Goal: Task Accomplishment & Management: Use online tool/utility

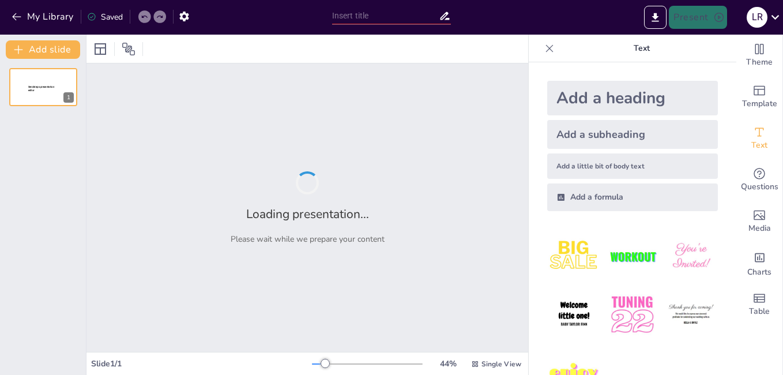
type input "[MEDICAL_DATA]"
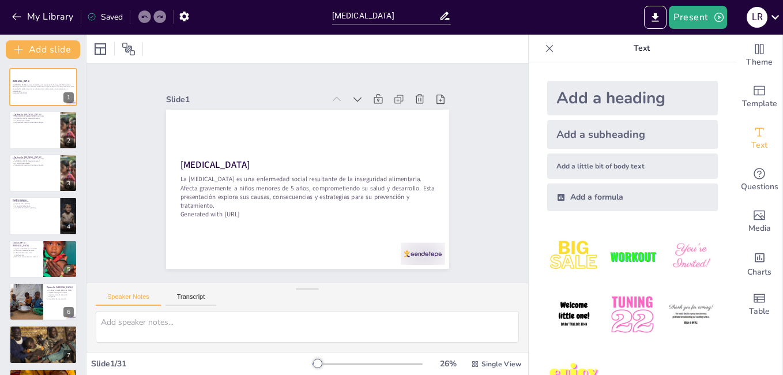
checkbox input "true"
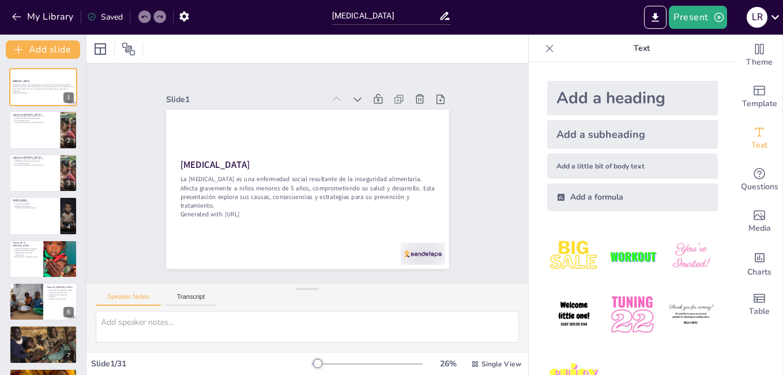
checkbox input "true"
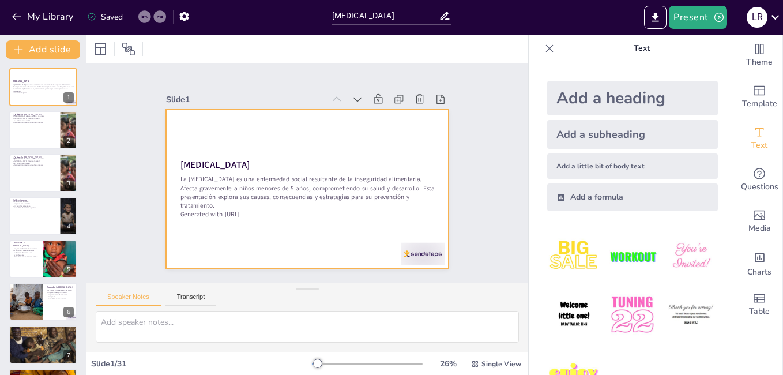
checkbox input "true"
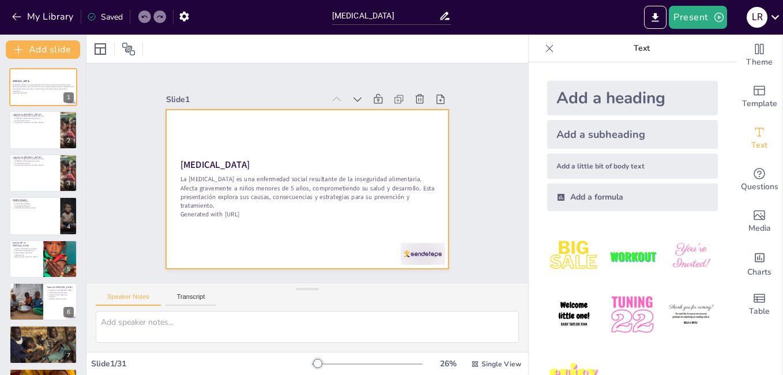
checkbox input "true"
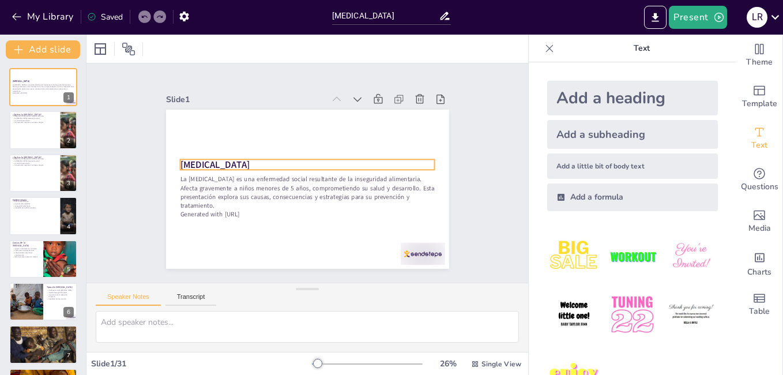
checkbox input "true"
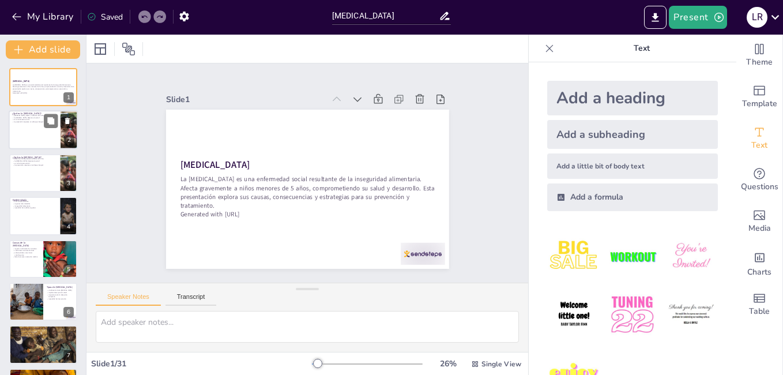
checkbox input "true"
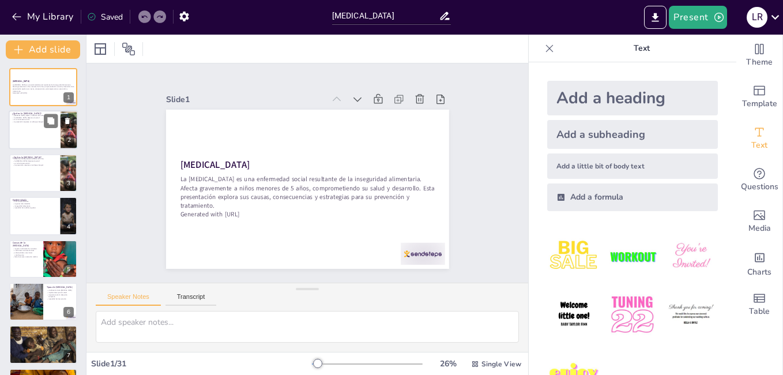
checkbox input "true"
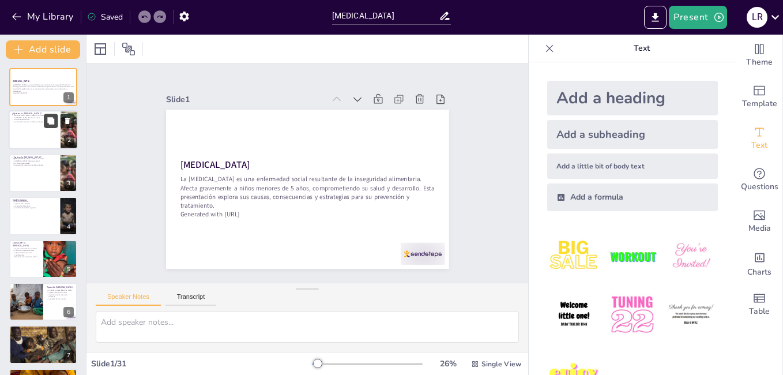
click at [48, 135] on div at bounding box center [43, 130] width 69 height 39
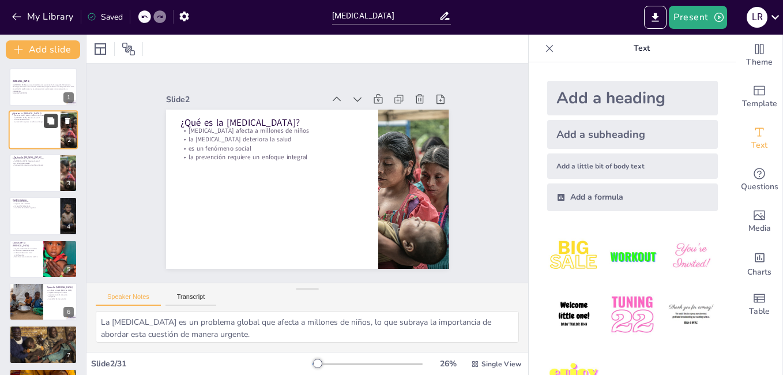
type textarea "La [MEDICAL_DATA] es un problema global que afecta a millones de niños, lo que …"
checkbox input "true"
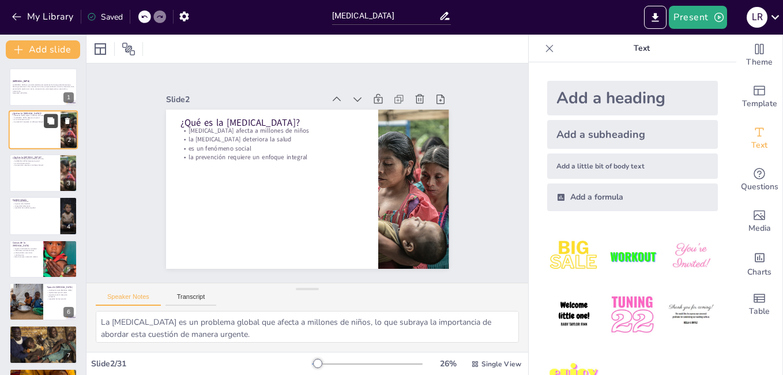
checkbox input "true"
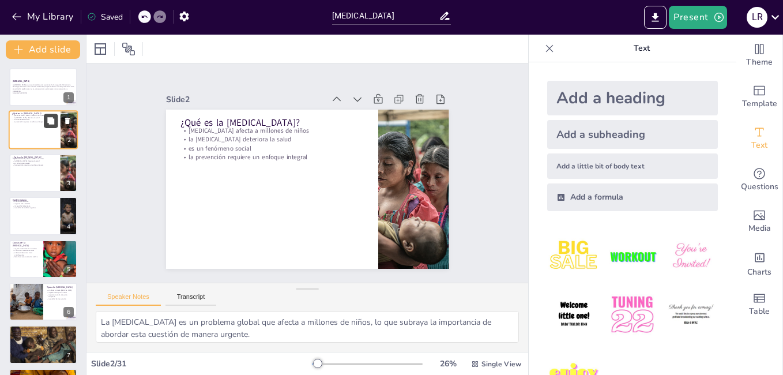
checkbox input "true"
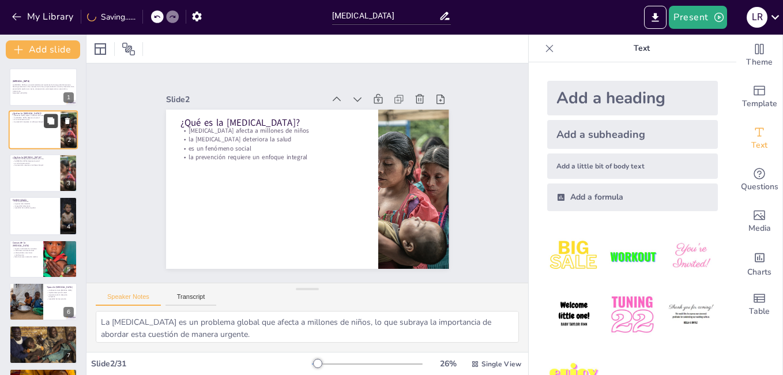
checkbox input "true"
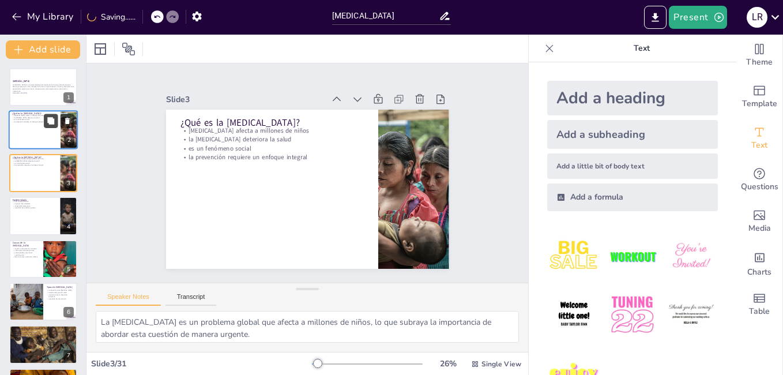
checkbox input "true"
type textarea "La cifra de 308 muertes en 2022 es un indicador crítico de la crisis de [MEDICA…"
checkbox input "true"
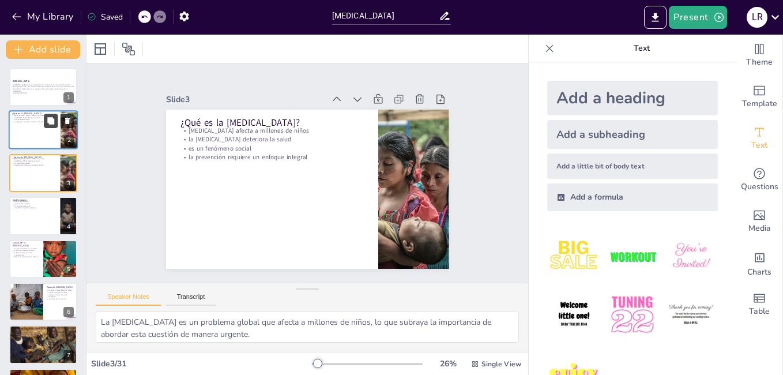
checkbox input "true"
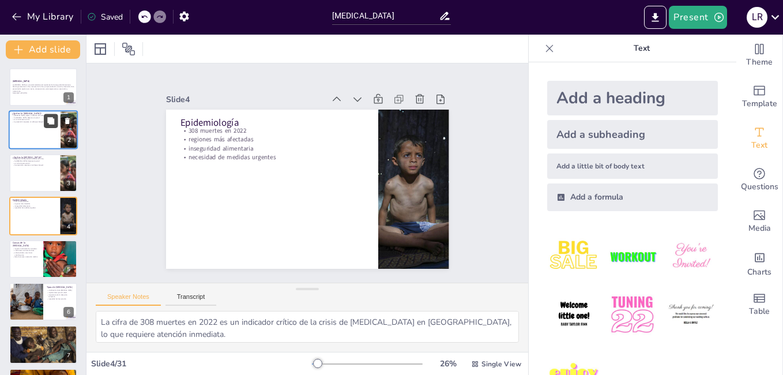
checkbox input "true"
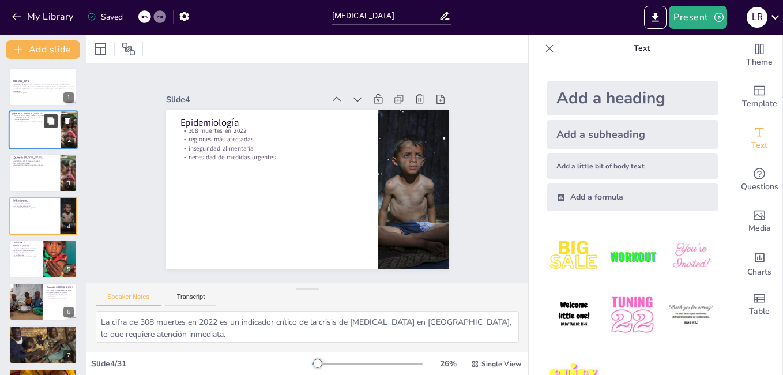
type textarea "La [MEDICAL_DATA] es un problema global que afecta a millones de niños, lo que …"
checkbox input "true"
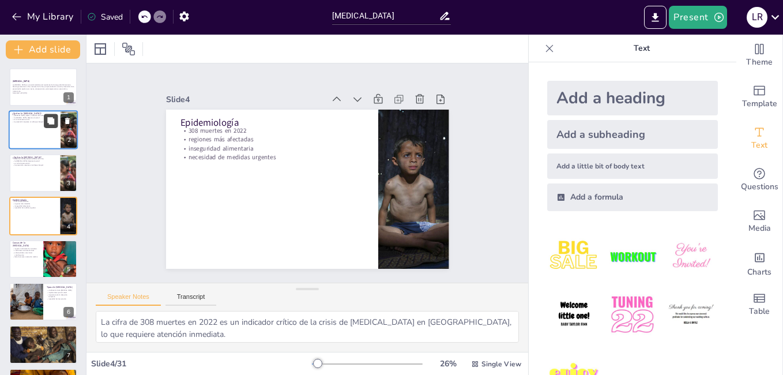
checkbox input "true"
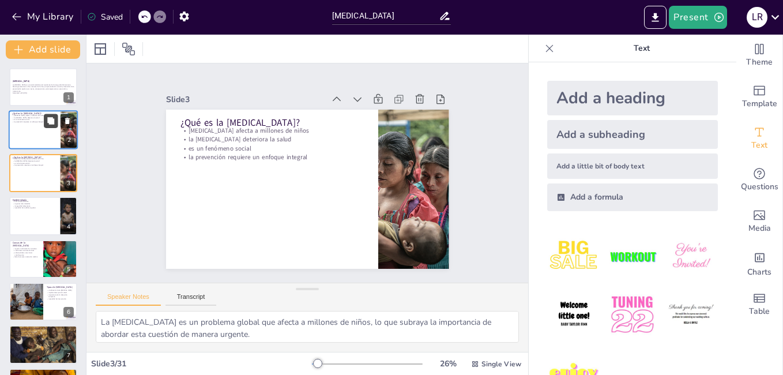
checkbox input "true"
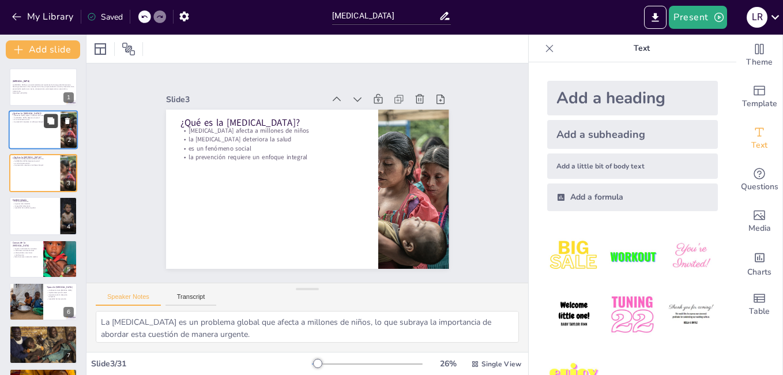
type textarea "La cifra de 308 muertes en 2022 es un indicador crítico de la crisis de [MEDICA…"
checkbox input "true"
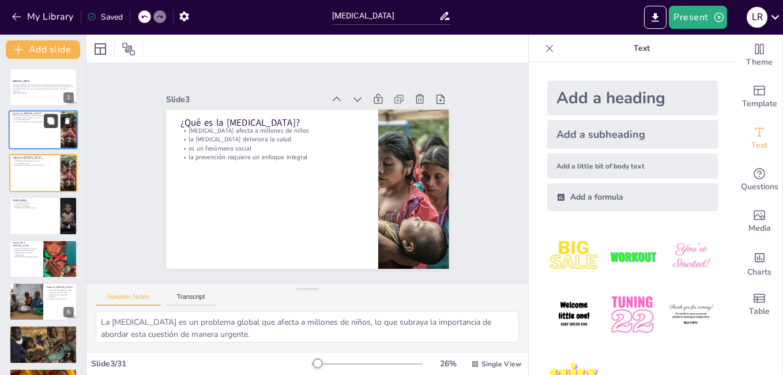
checkbox input "true"
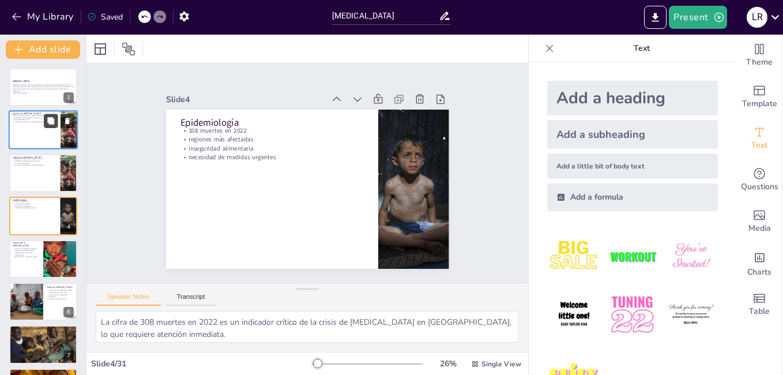
checkbox input "true"
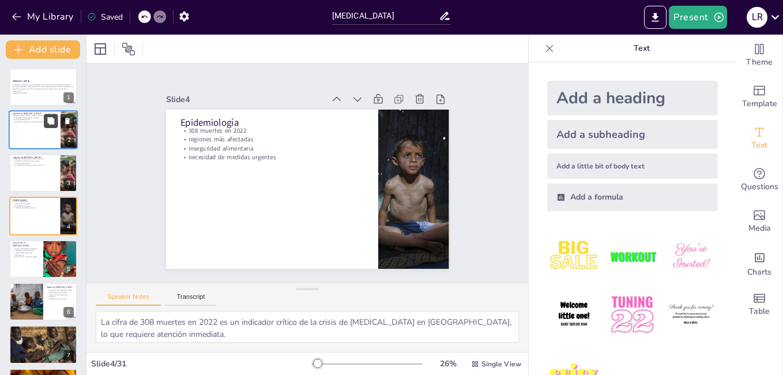
type textarea "La ingesta insuficiente de nutrientes es una causa directa de la [MEDICAL_DATA]…"
checkbox input "true"
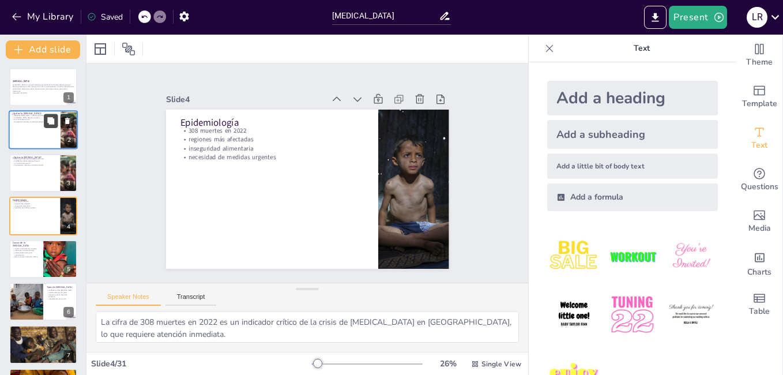
checkbox input "true"
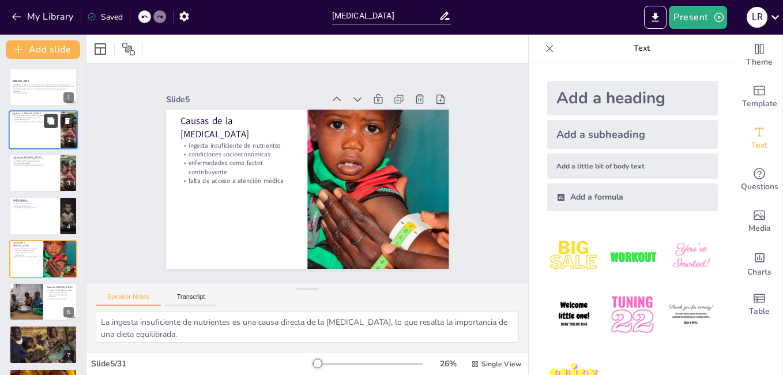
checkbox input "true"
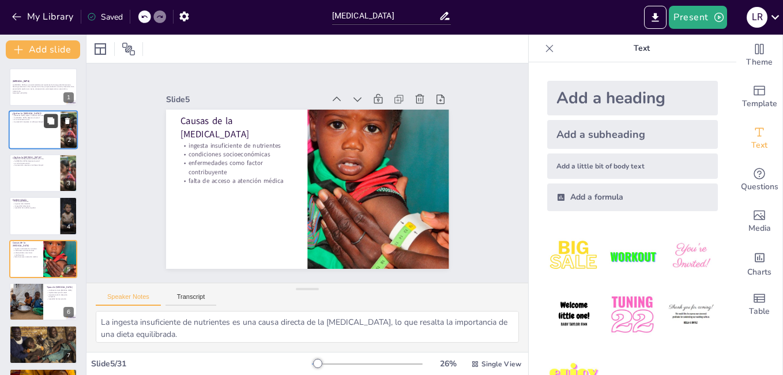
type textarea "La clasificación de la [MEDICAL_DATA] es fundamental para desarrollar estrategi…"
checkbox input "true"
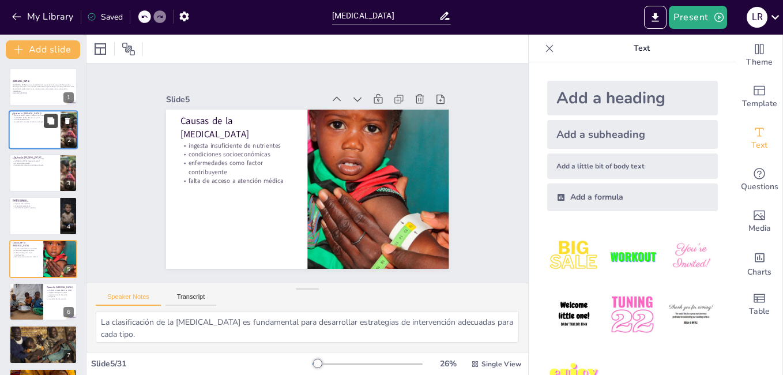
checkbox input "true"
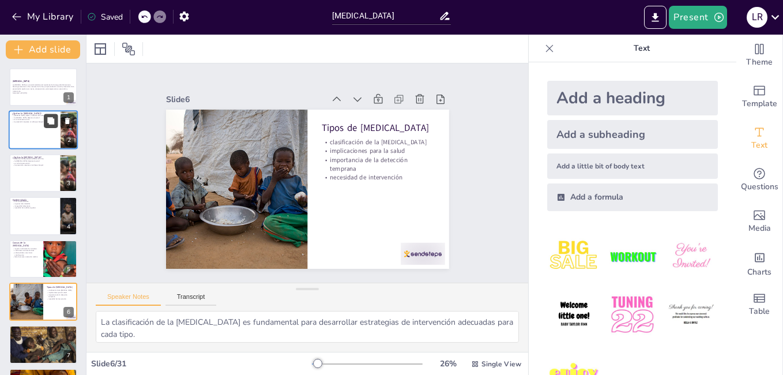
checkbox input "true"
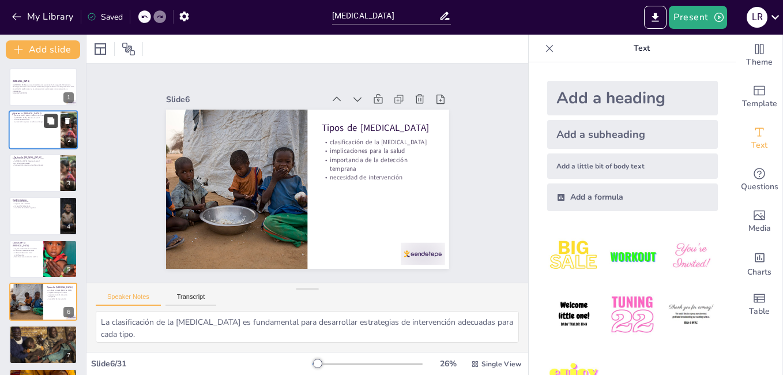
type textarea "El [MEDICAL_DATA] cognitivo es una de las consecuencias más graves de la [MEDIC…"
checkbox input "true"
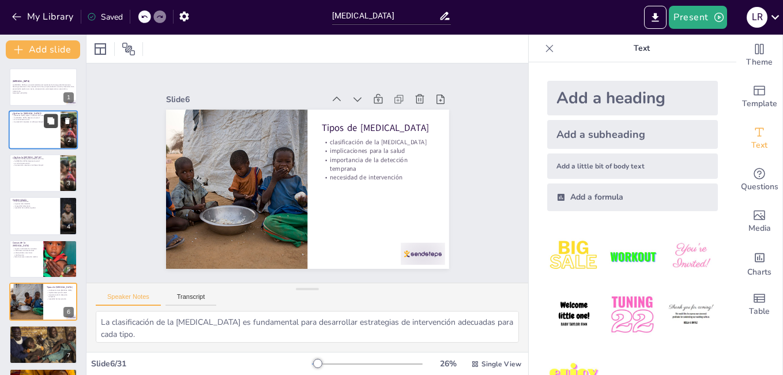
checkbox input "true"
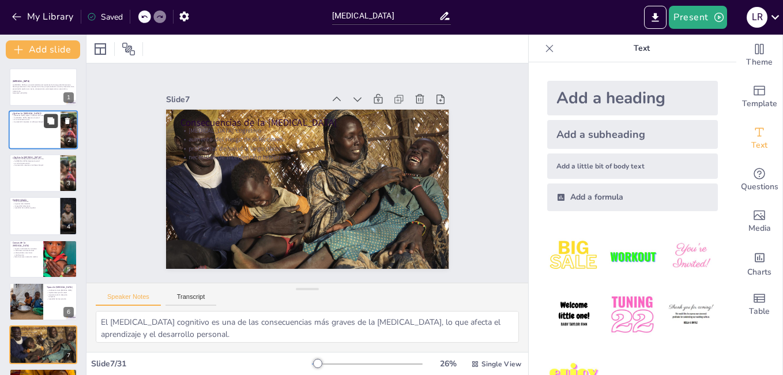
checkbox input "true"
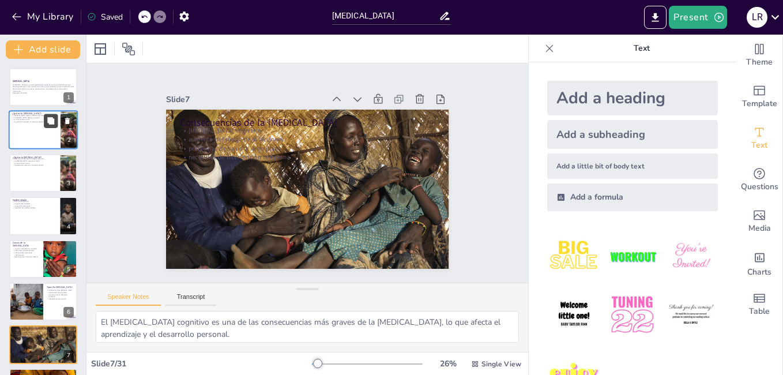
type textarea "La clasificación de la [MEDICAL_DATA] es fundamental para desarrollar estrategi…"
checkbox input "true"
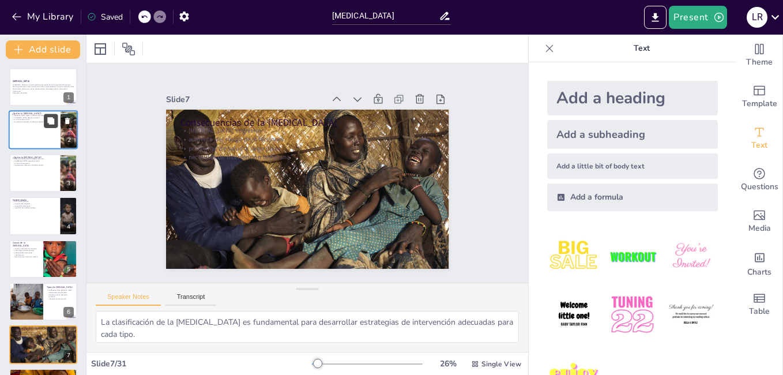
checkbox input "true"
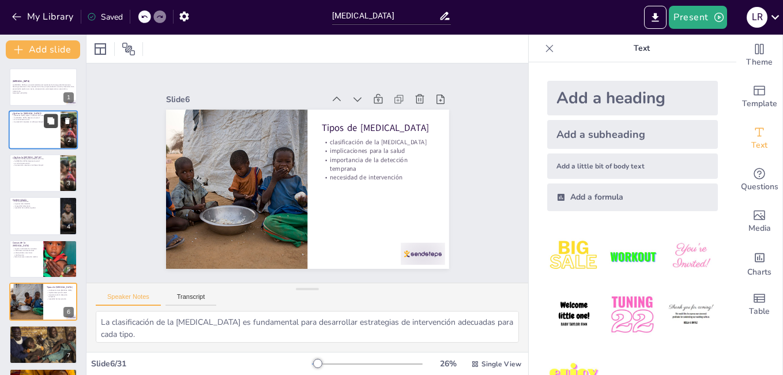
checkbox input "true"
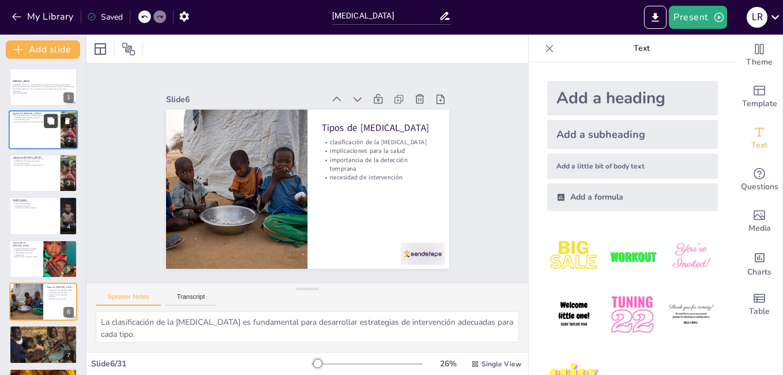
type textarea "El [MEDICAL_DATA] cognitivo es una de las consecuencias más graves de la [MEDIC…"
checkbox input "true"
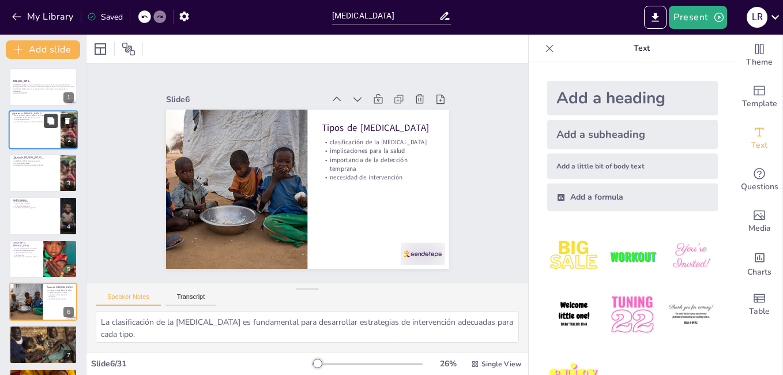
checkbox input "true"
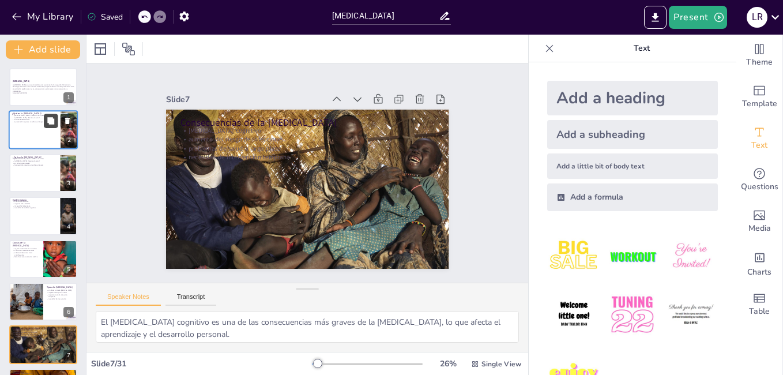
checkbox input "true"
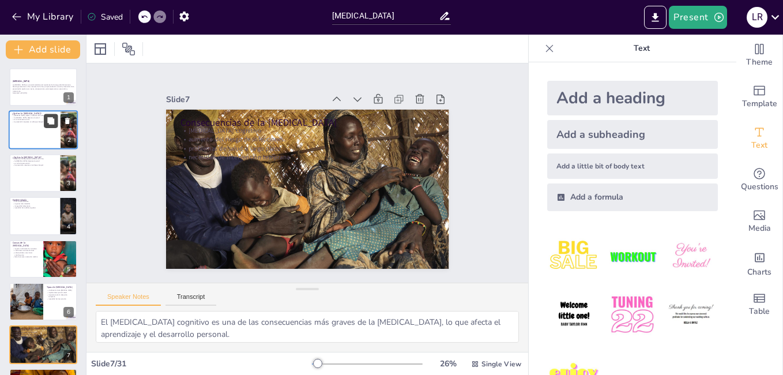
type textarea "Las medidas antropométricas son herramientas clave para evaluar el estado nutri…"
checkbox input "true"
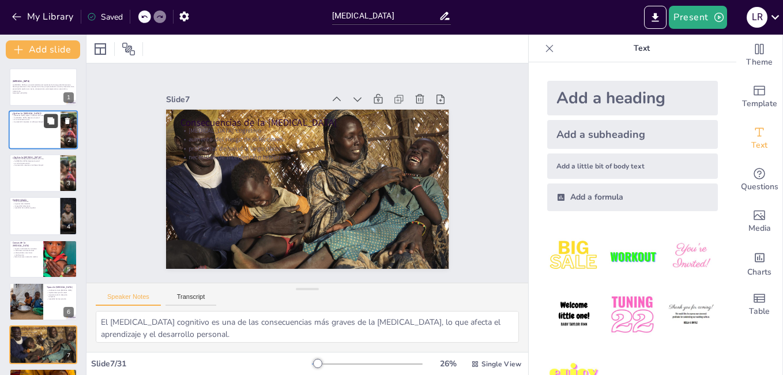
checkbox input "true"
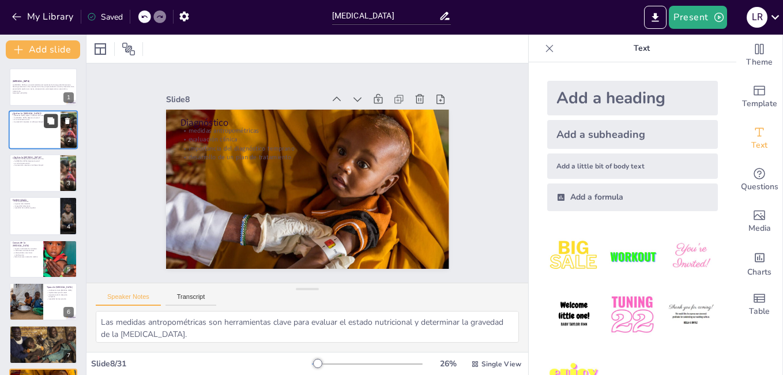
checkbox input "true"
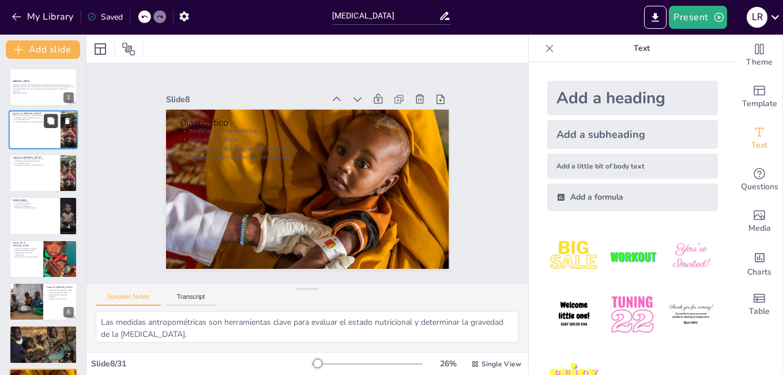
type textarea "Los criterios de manejo ambulatorio son esenciales para identificar a los niños…"
checkbox input "true"
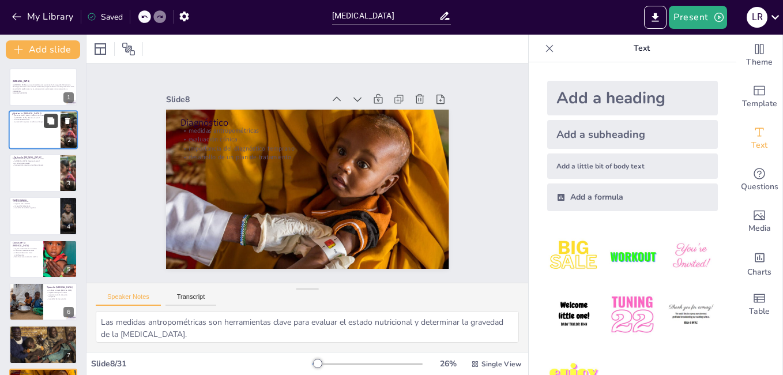
checkbox input "true"
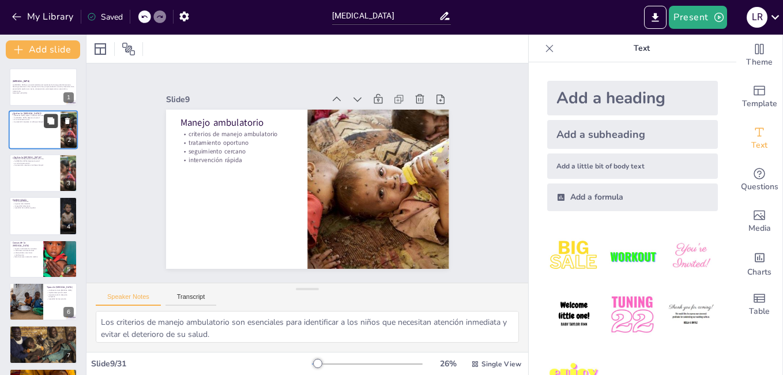
checkbox input "true"
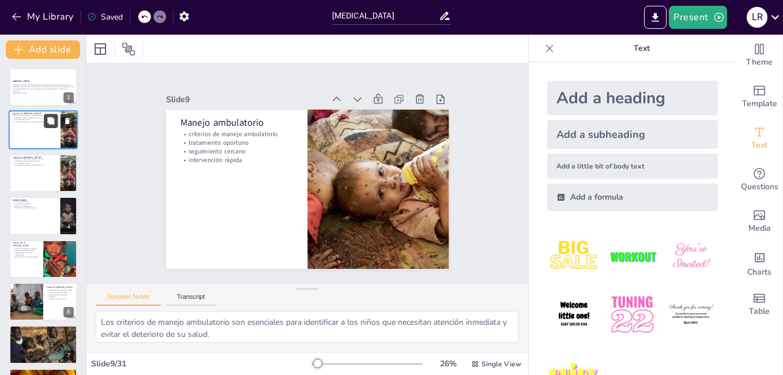
type textarea "La atención médica intensiva es crucial en el manejo hospitalario para abordar …"
checkbox input "true"
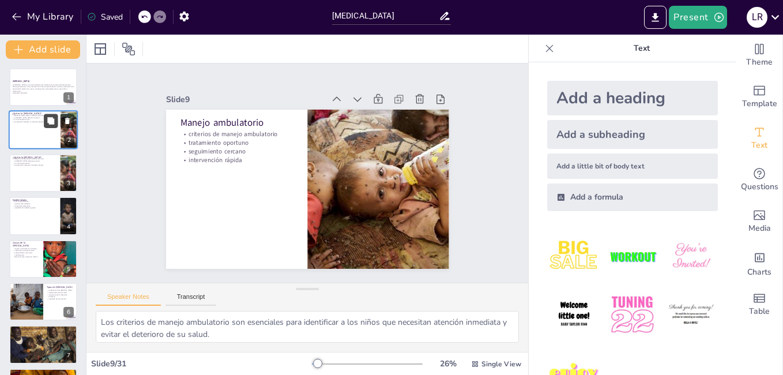
checkbox input "true"
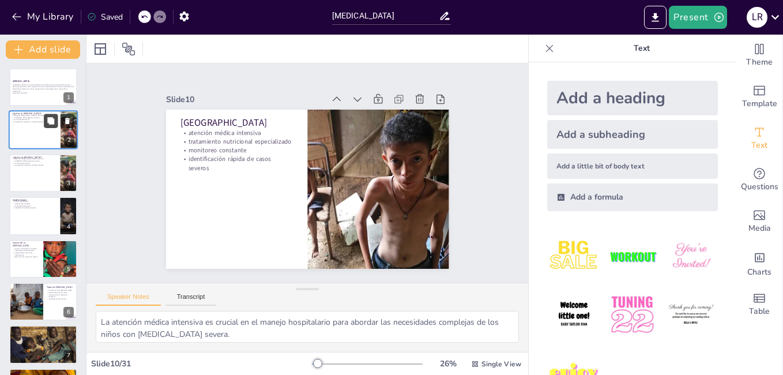
checkbox input "true"
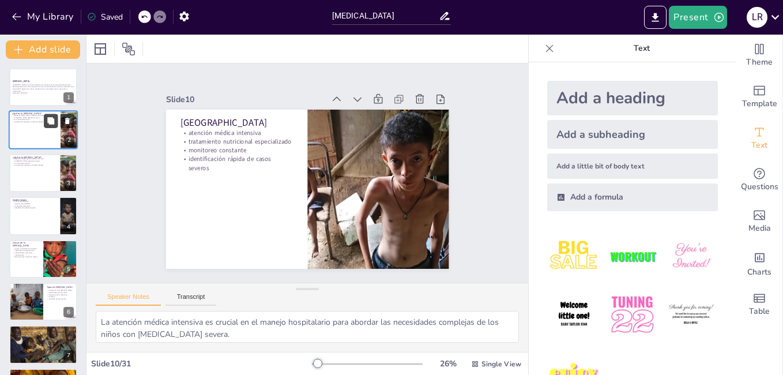
type textarea "Las fases de tratamiento son esenciales para estructurar el enfoque de atención…"
checkbox input "true"
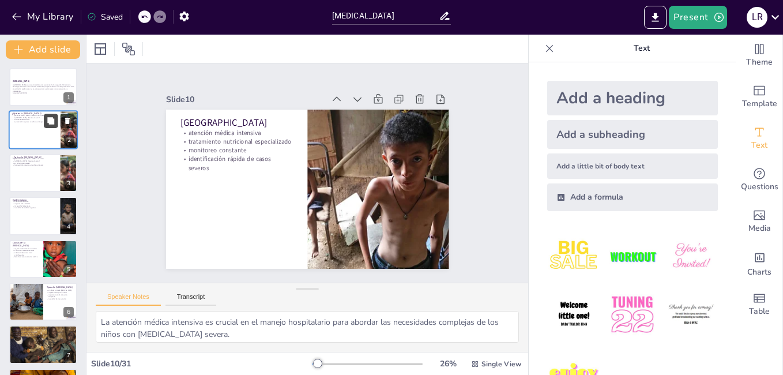
checkbox input "true"
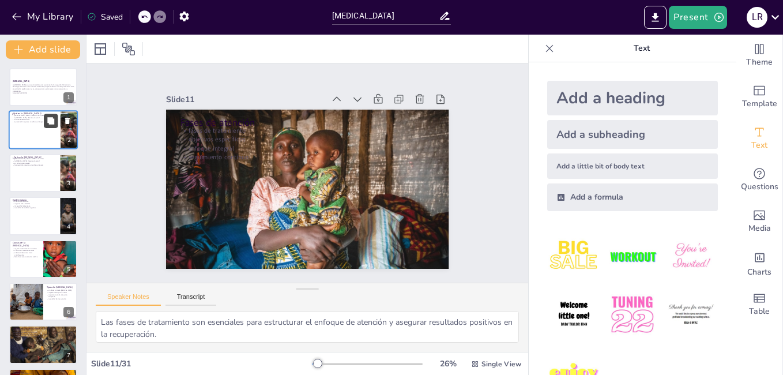
checkbox input "true"
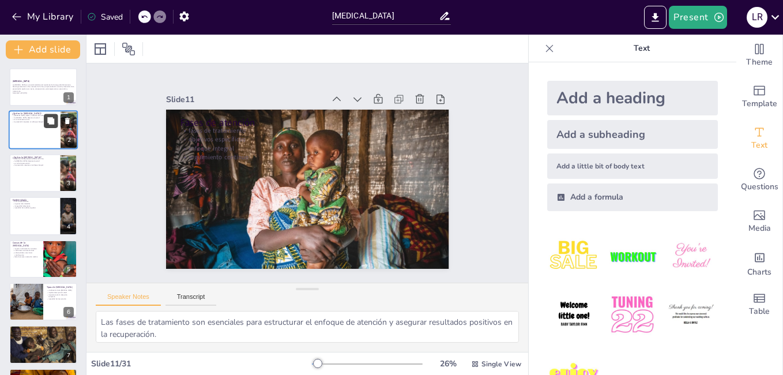
type textarea "La educación nutricional es clave para que las familias comprendan la importanc…"
checkbox input "true"
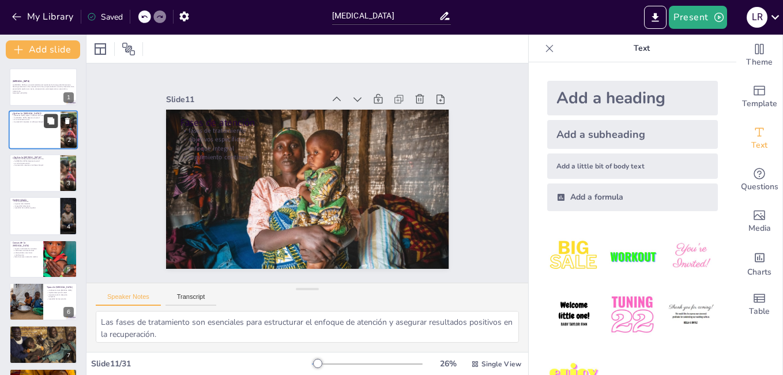
checkbox input "true"
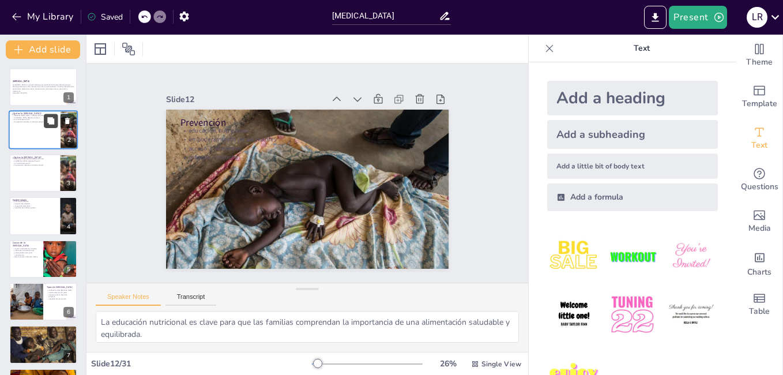
checkbox input "true"
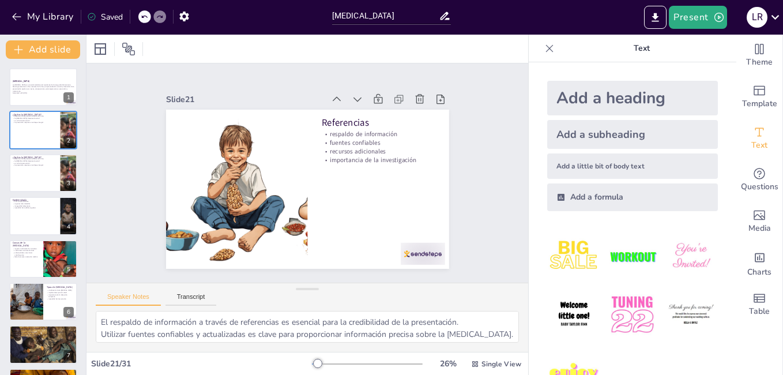
click at [7, 16] on div "My Library Saved" at bounding box center [97, 16] width 195 height 21
